Goal: Navigation & Orientation: Find specific page/section

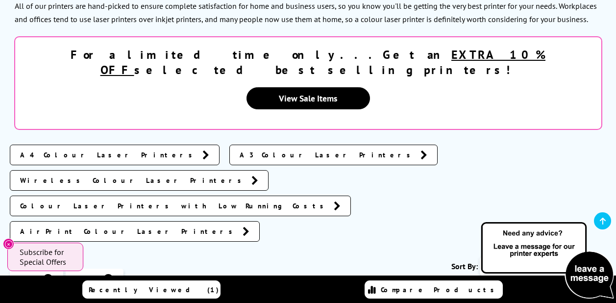
scroll to position [209, 0]
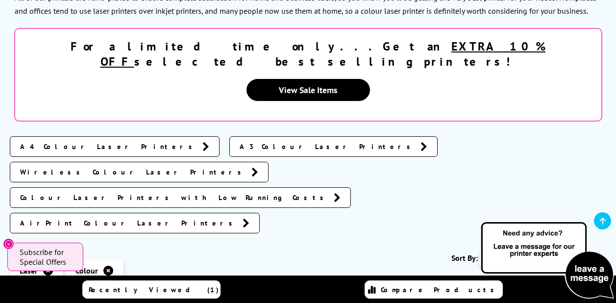
click at [48, 142] on span "A4 Colour Laser Printers" at bounding box center [108, 147] width 177 height 10
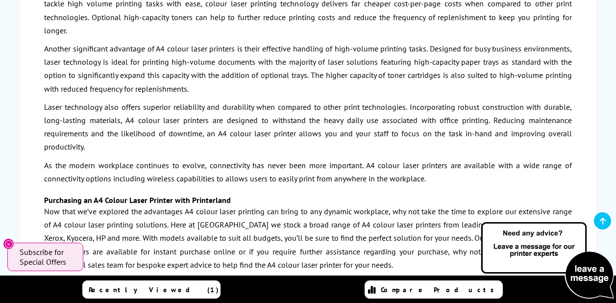
scroll to position [2182, 0]
